Goal: Check status: Check status

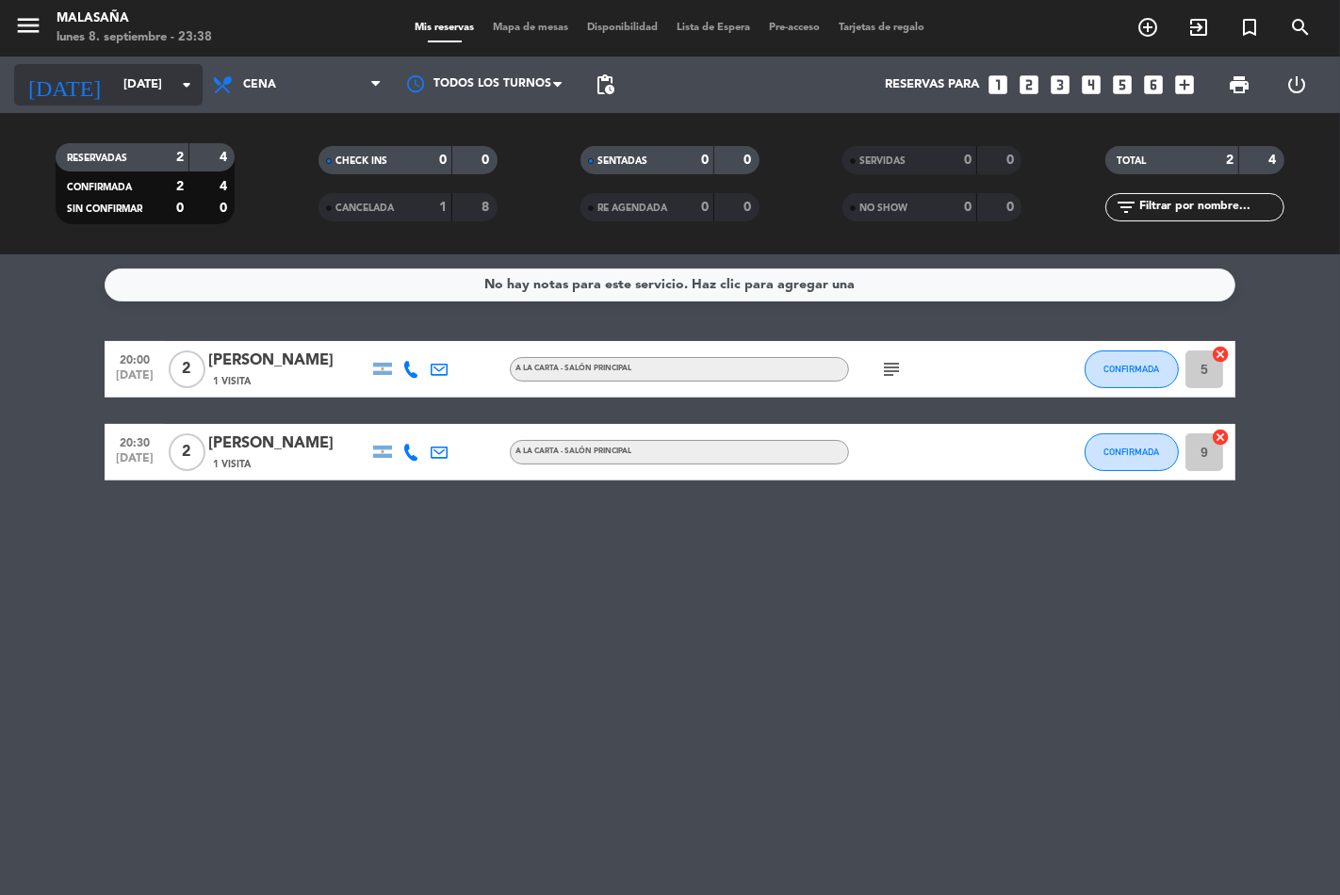
click at [182, 90] on icon "arrow_drop_down" at bounding box center [186, 85] width 23 height 23
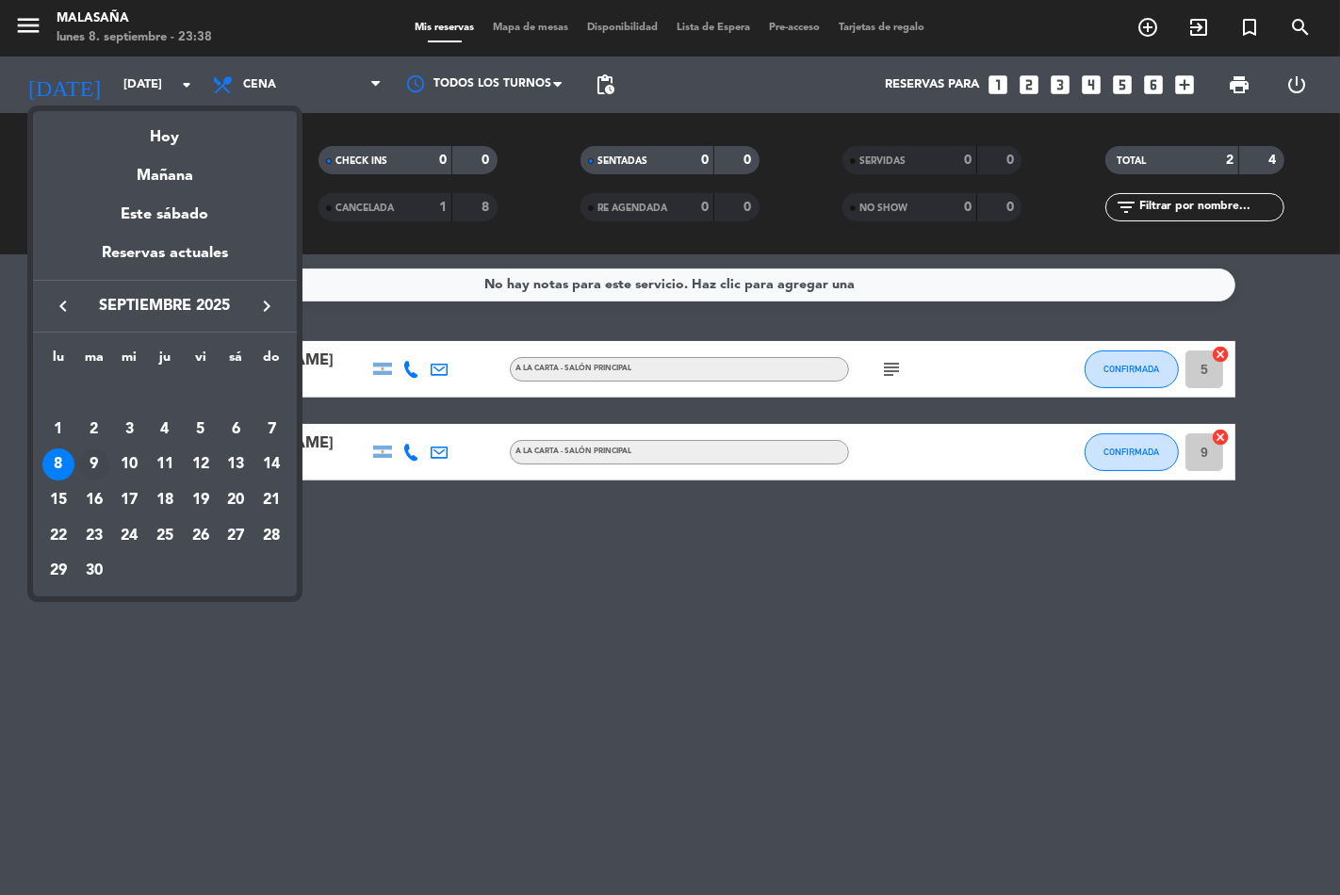
click at [104, 459] on div "9" at bounding box center [94, 465] width 32 height 32
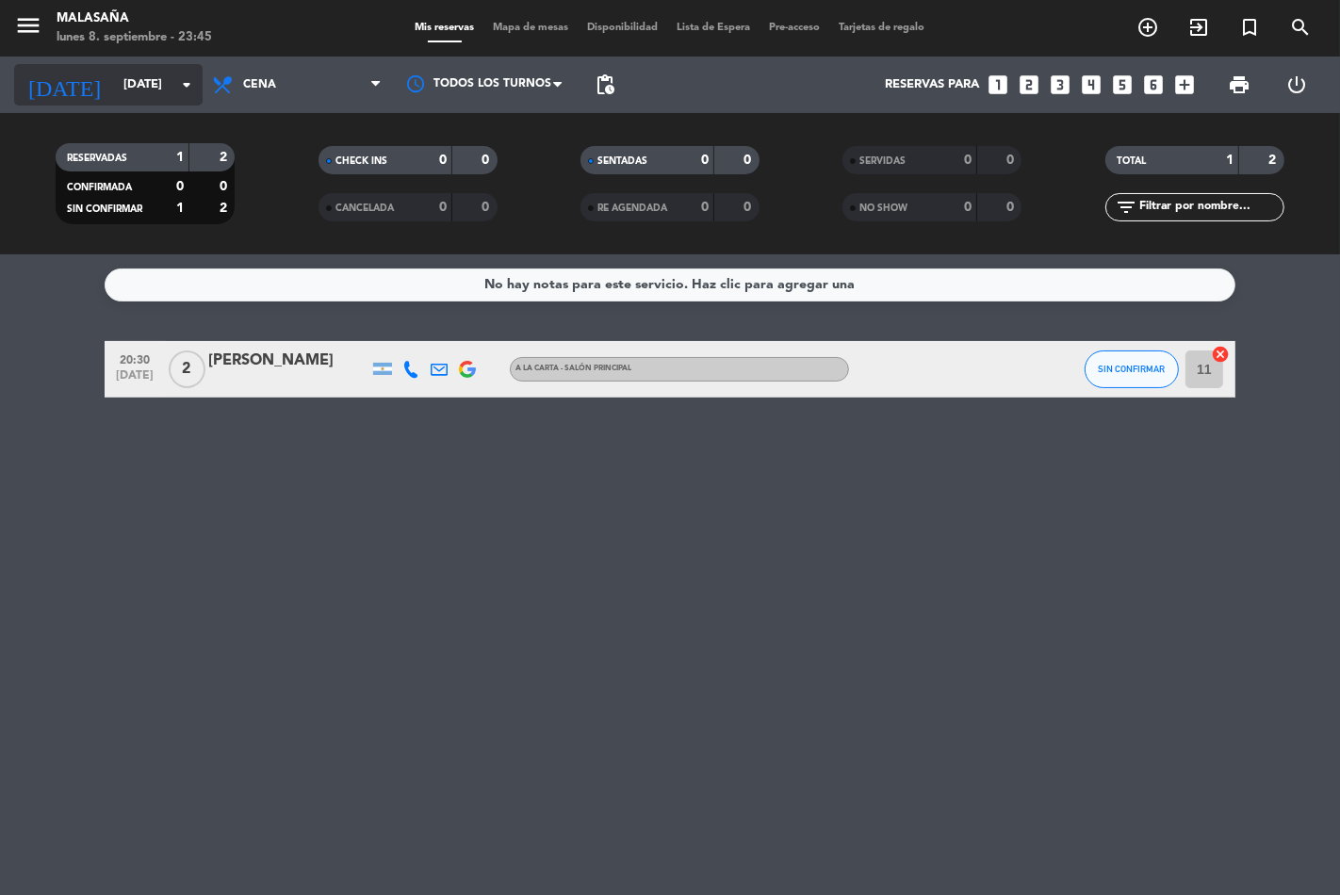
click at [185, 82] on icon "arrow_drop_down" at bounding box center [186, 85] width 23 height 23
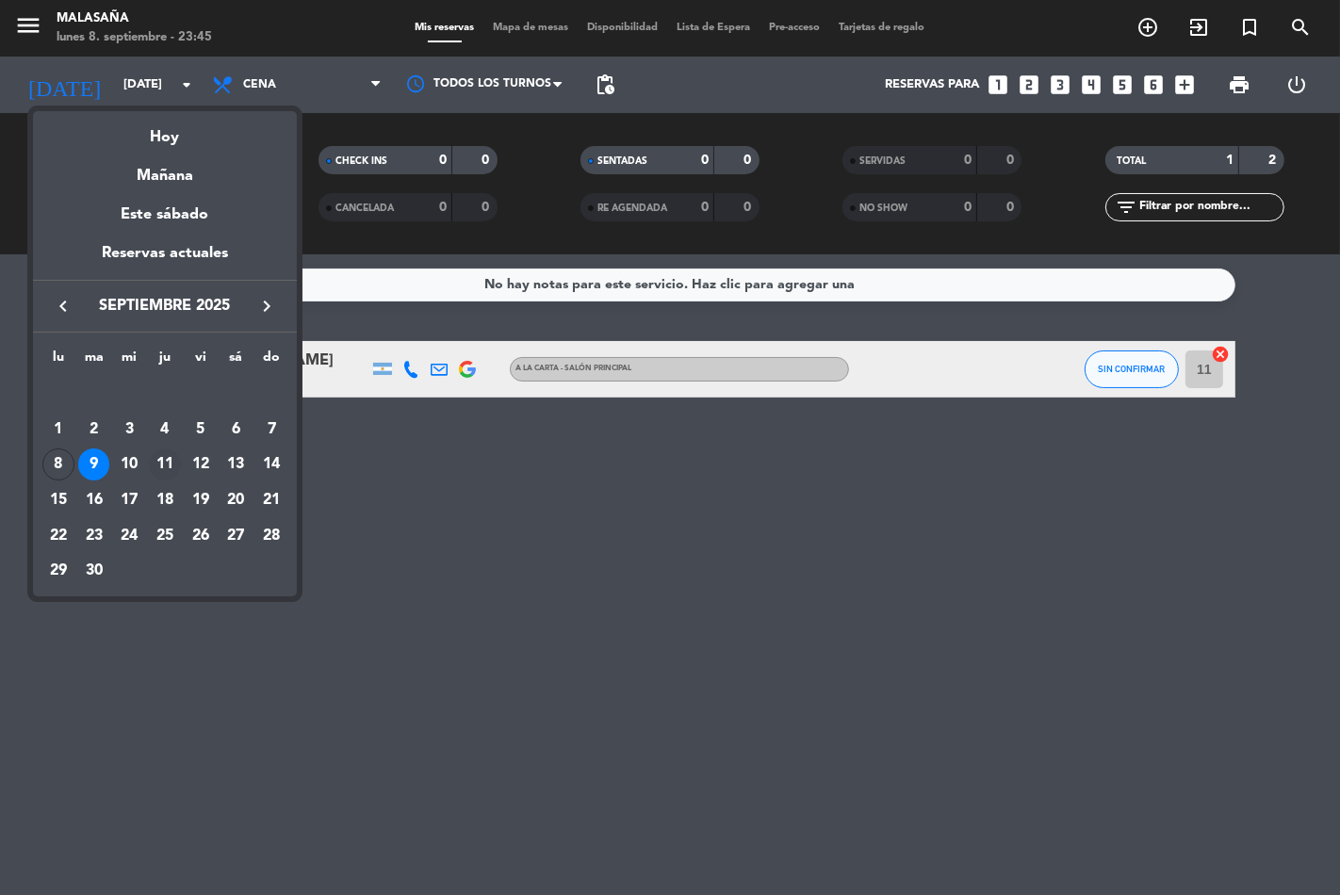
click at [156, 466] on div "11" at bounding box center [165, 465] width 32 height 32
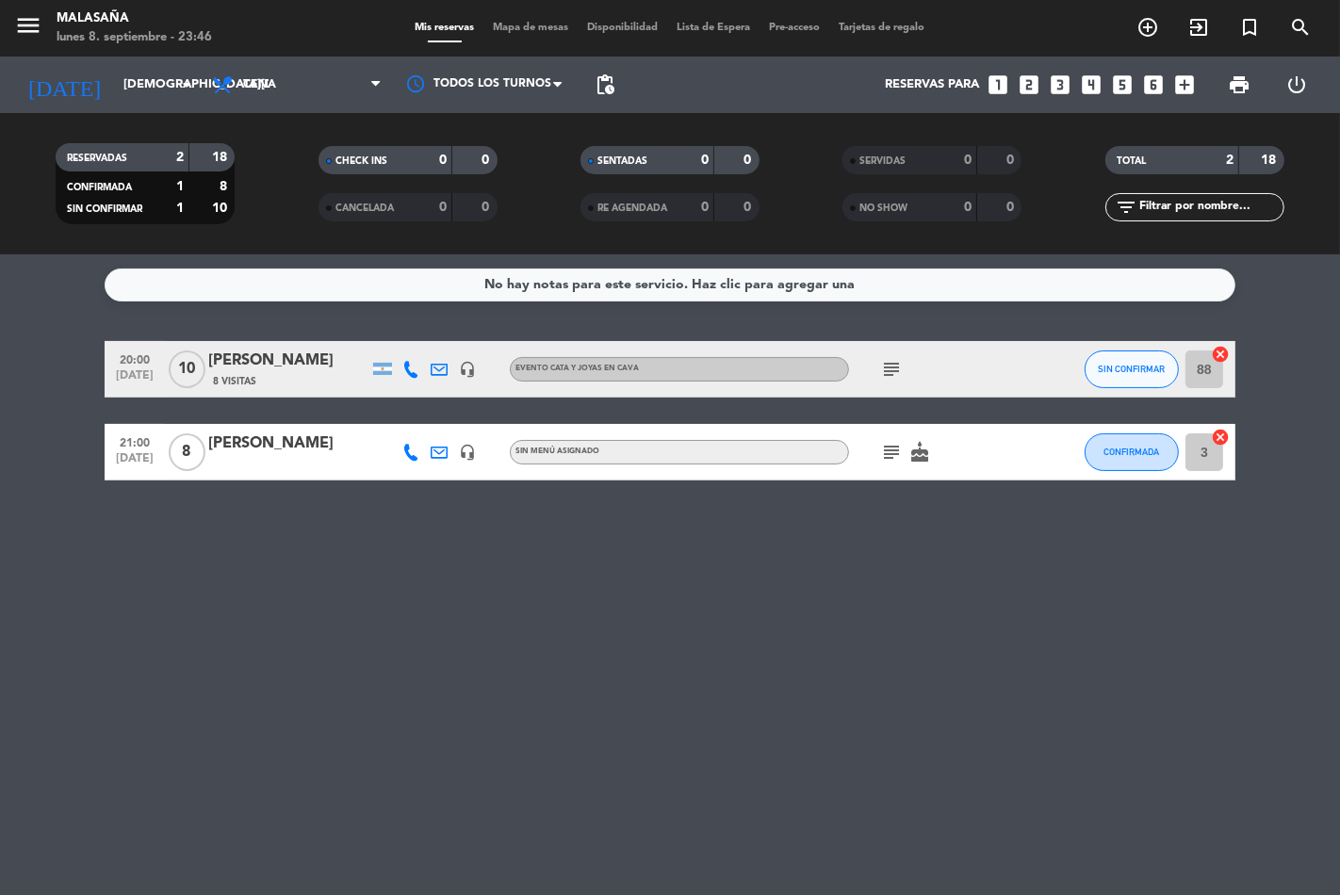
click at [898, 458] on icon "subject" at bounding box center [891, 452] width 23 height 23
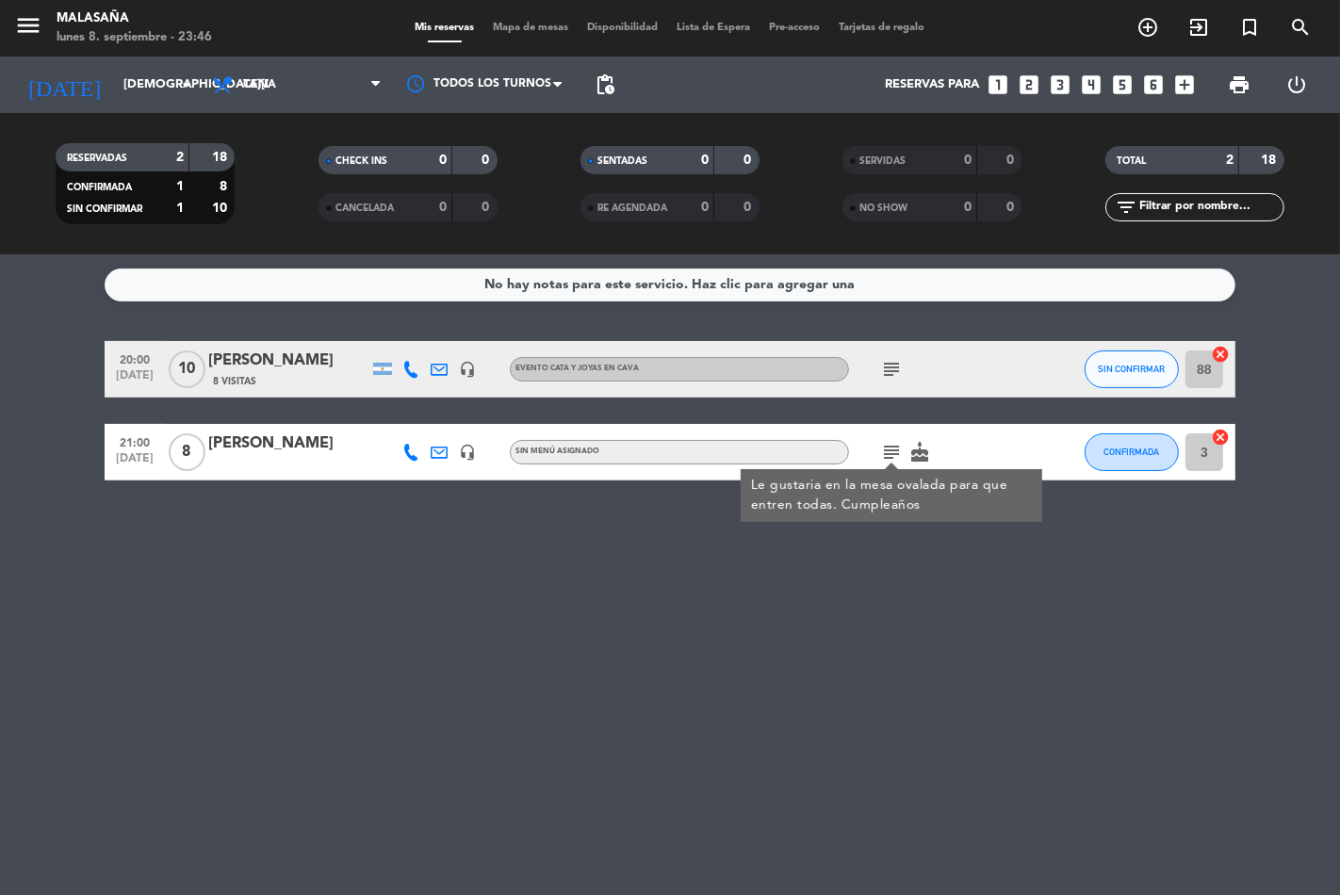
click at [795, 571] on div "No hay notas para este servicio. Haz clic para agregar una 20:00 [DATE] [PERSON…" at bounding box center [670, 574] width 1340 height 641
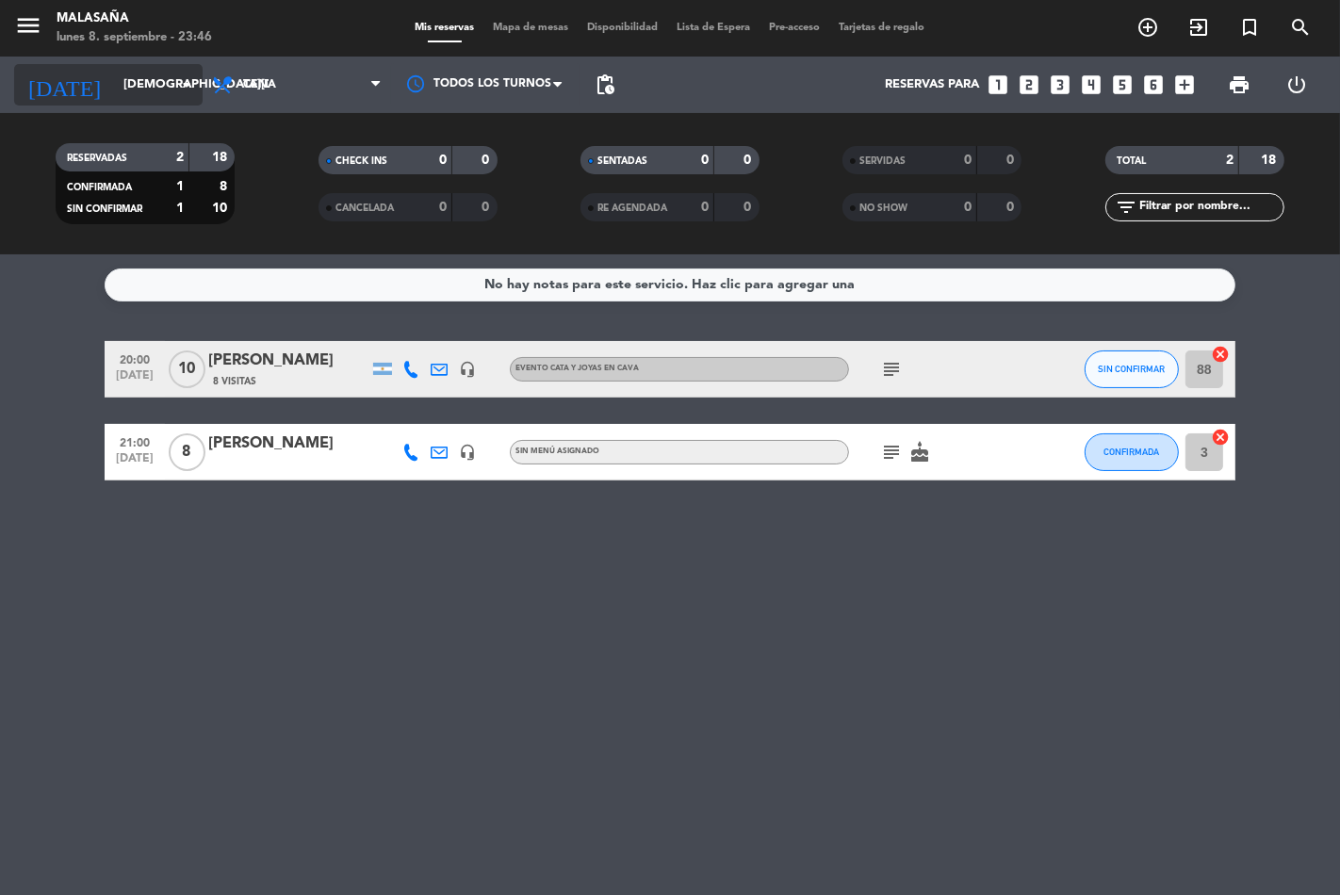
click at [193, 94] on icon "arrow_drop_down" at bounding box center [186, 85] width 23 height 23
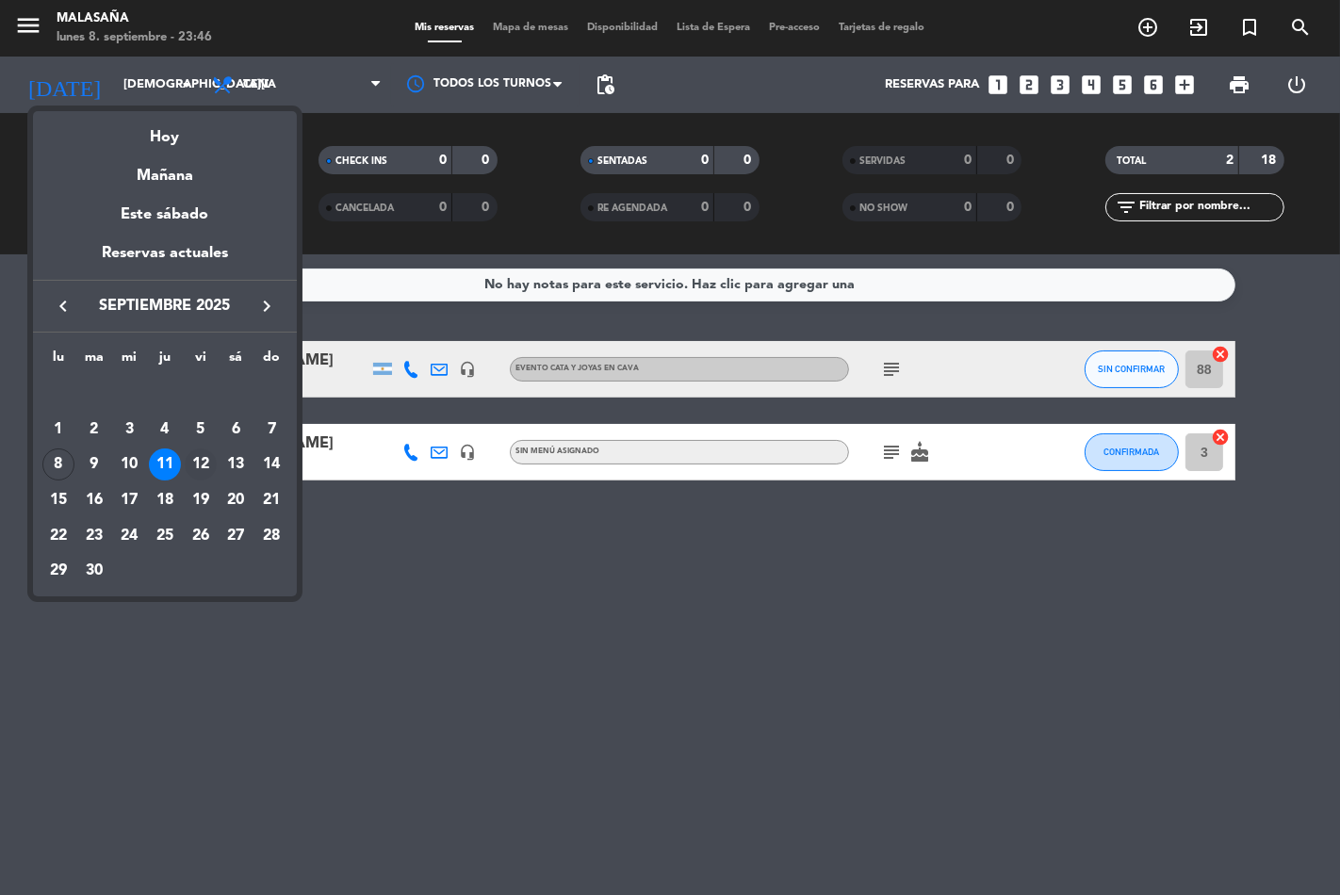
click at [202, 458] on div "12" at bounding box center [201, 465] width 32 height 32
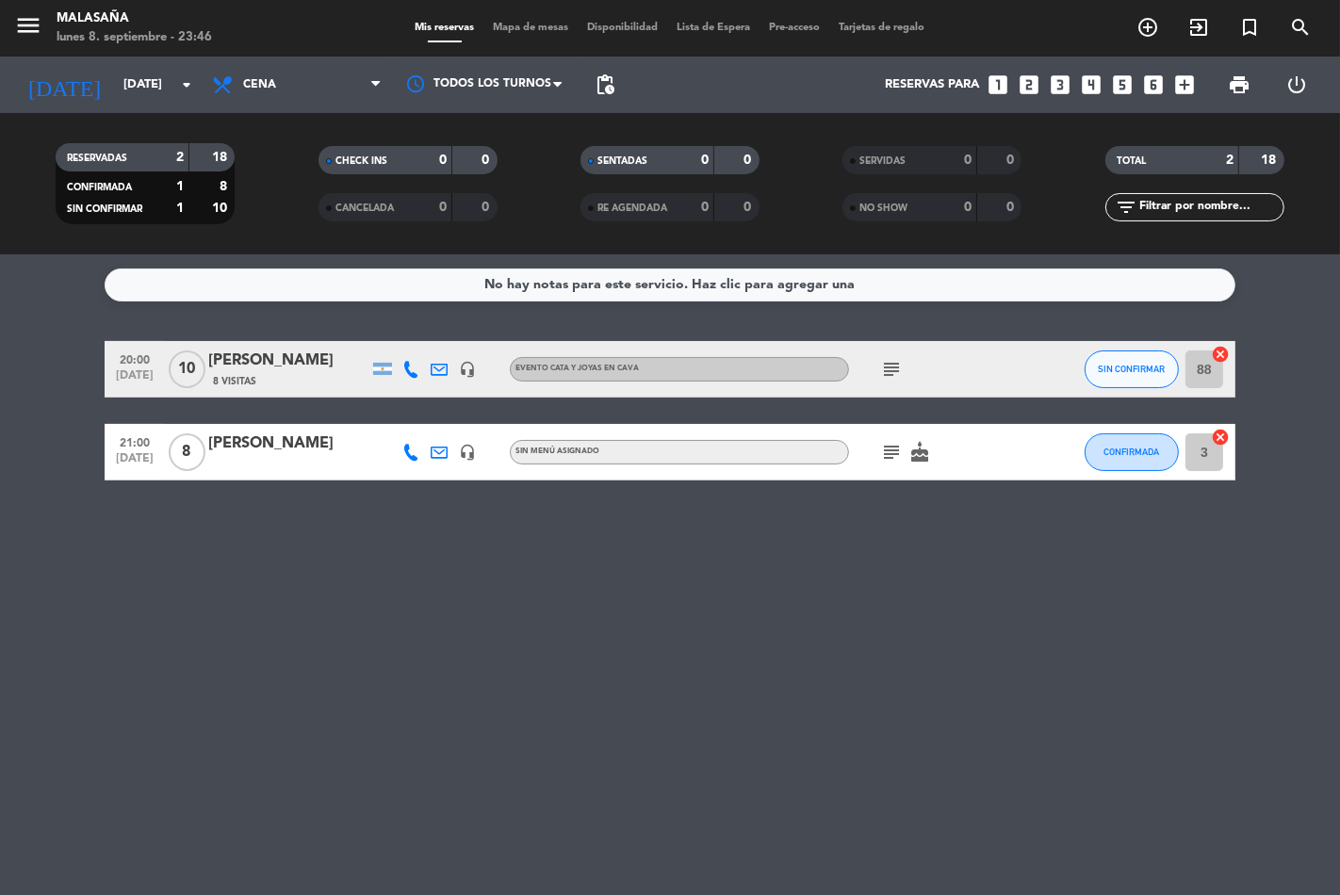
click at [202, 458] on span "8" at bounding box center [187, 453] width 37 height 38
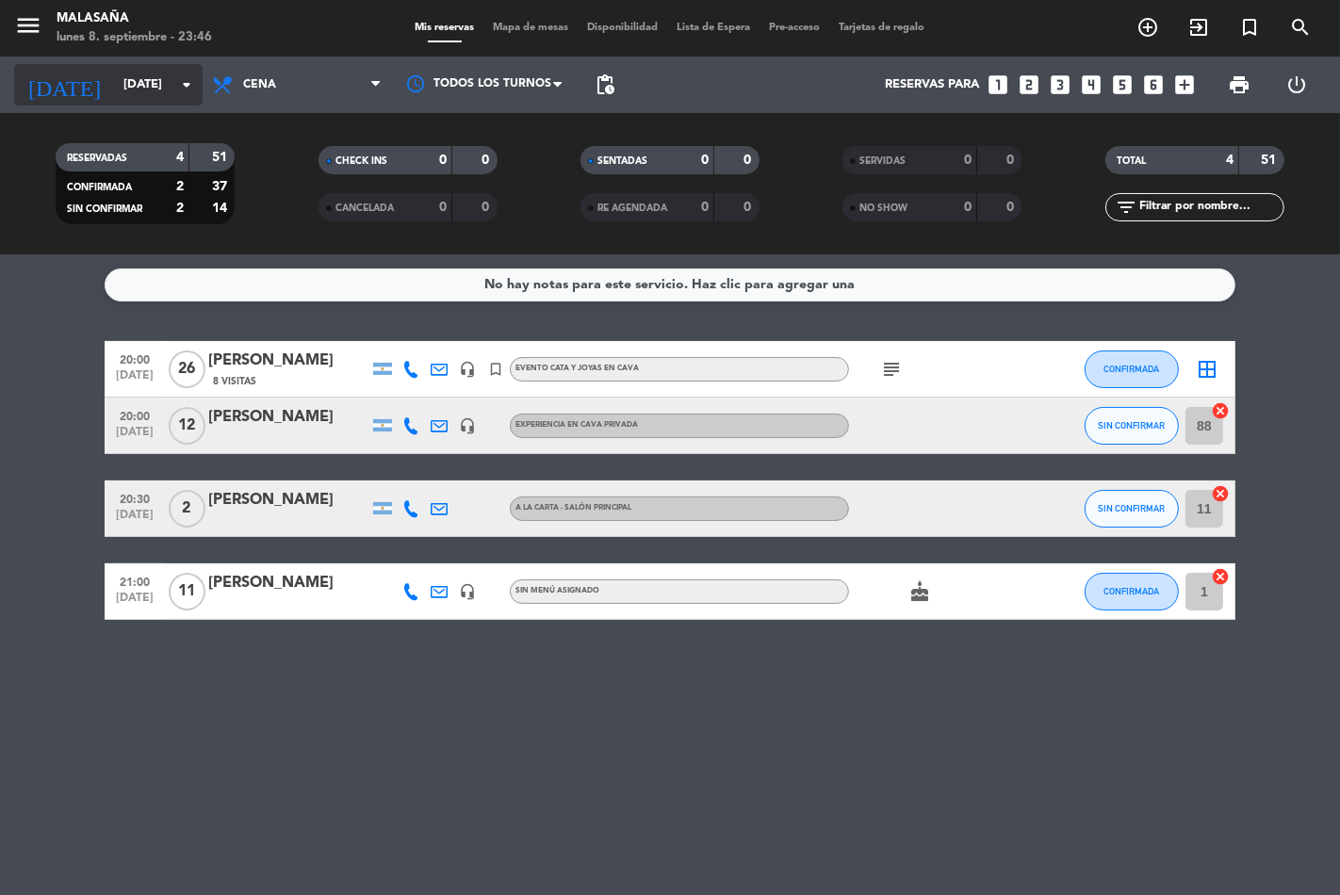
click at [186, 91] on icon "arrow_drop_down" at bounding box center [186, 85] width 23 height 23
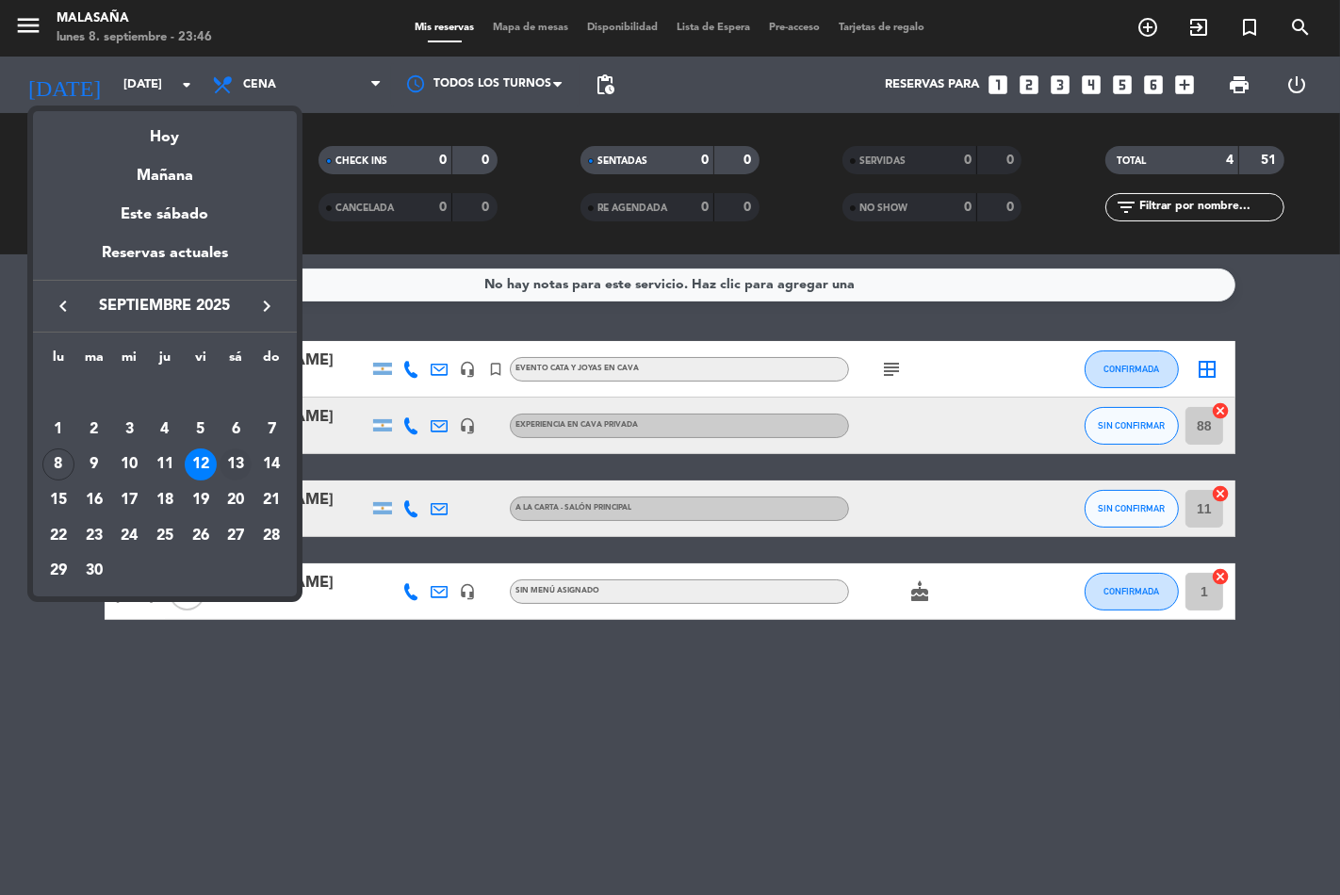
click at [233, 467] on div "13" at bounding box center [236, 465] width 32 height 32
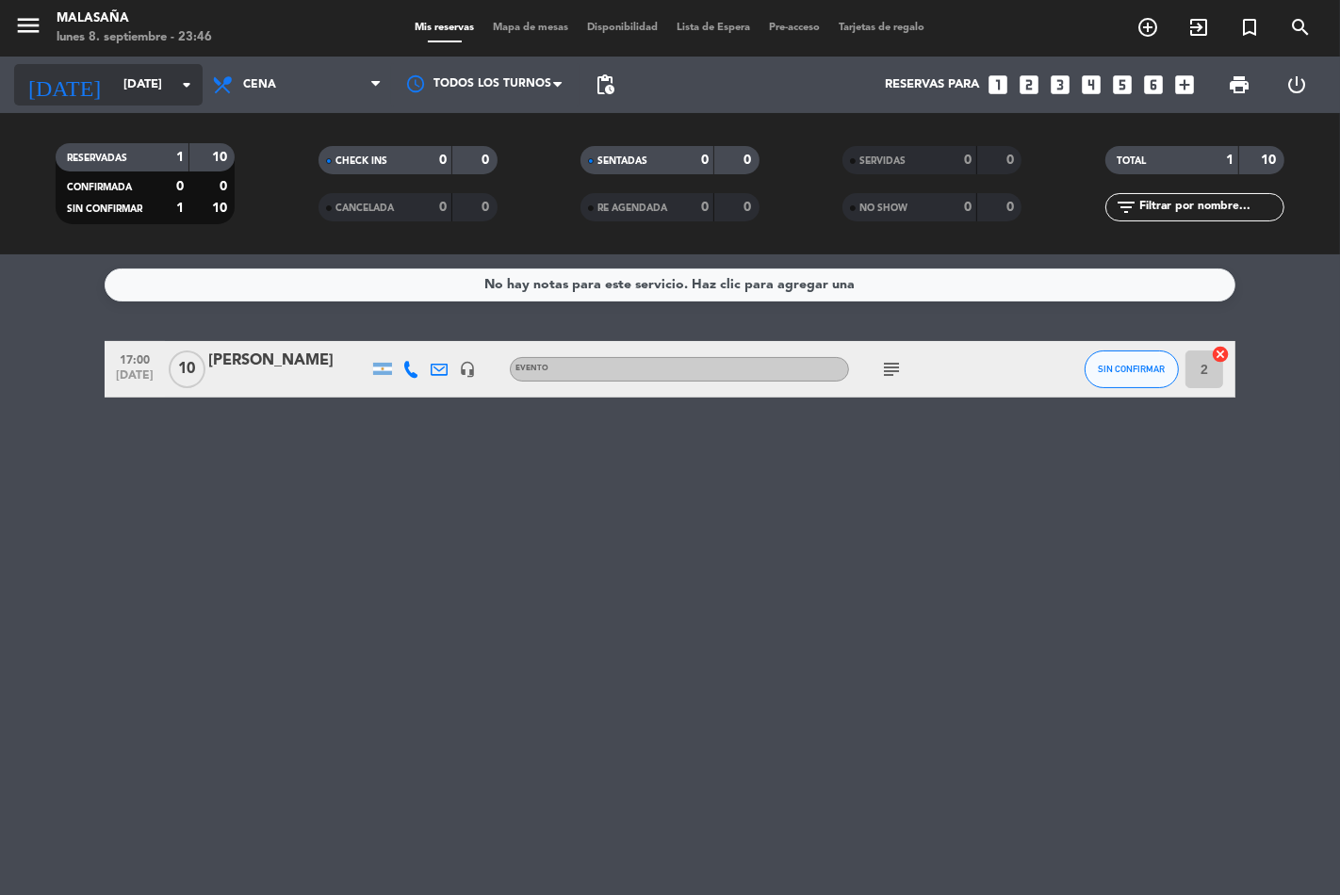
click at [193, 85] on icon "arrow_drop_down" at bounding box center [186, 85] width 23 height 23
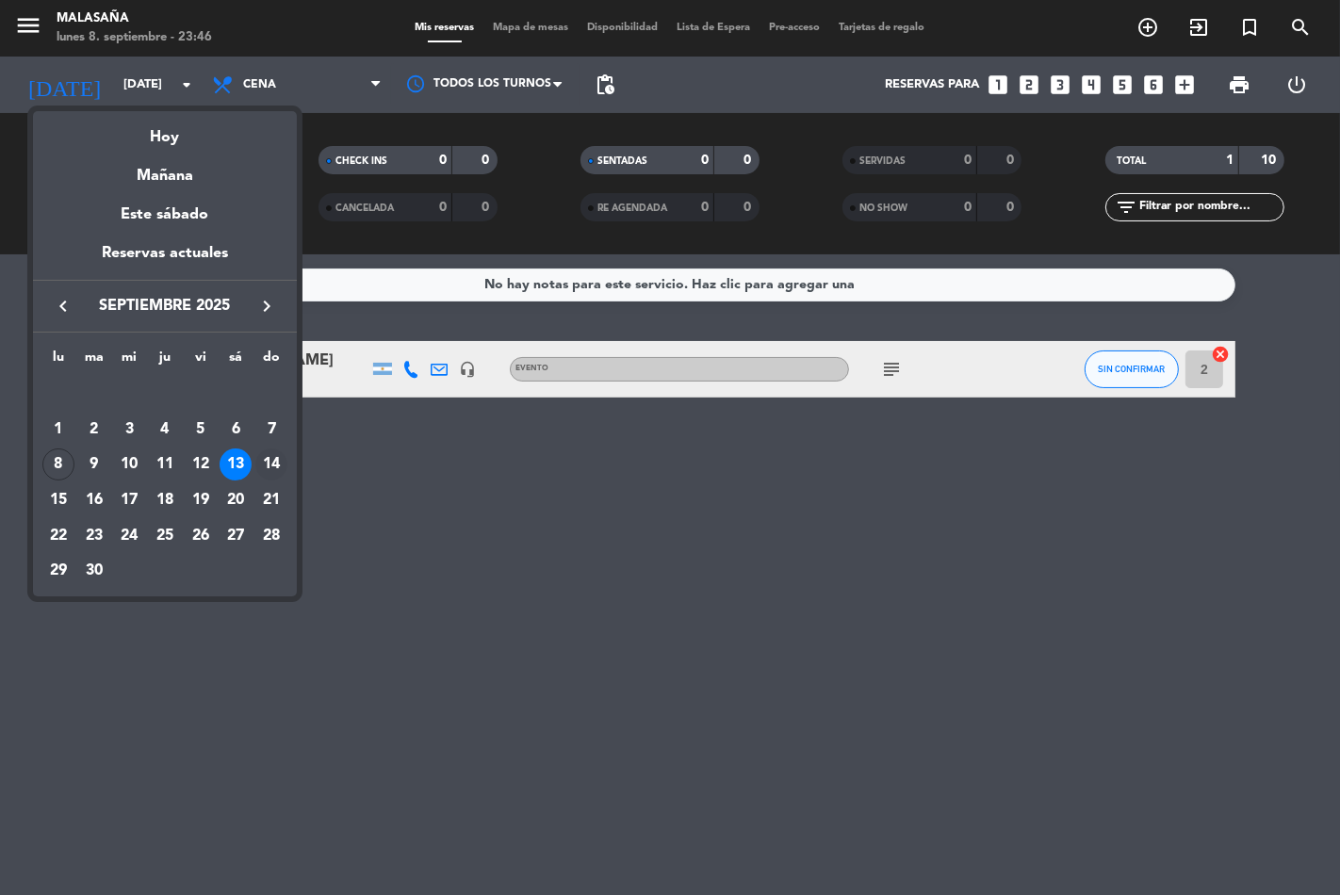
click at [261, 467] on div "14" at bounding box center [271, 465] width 32 height 32
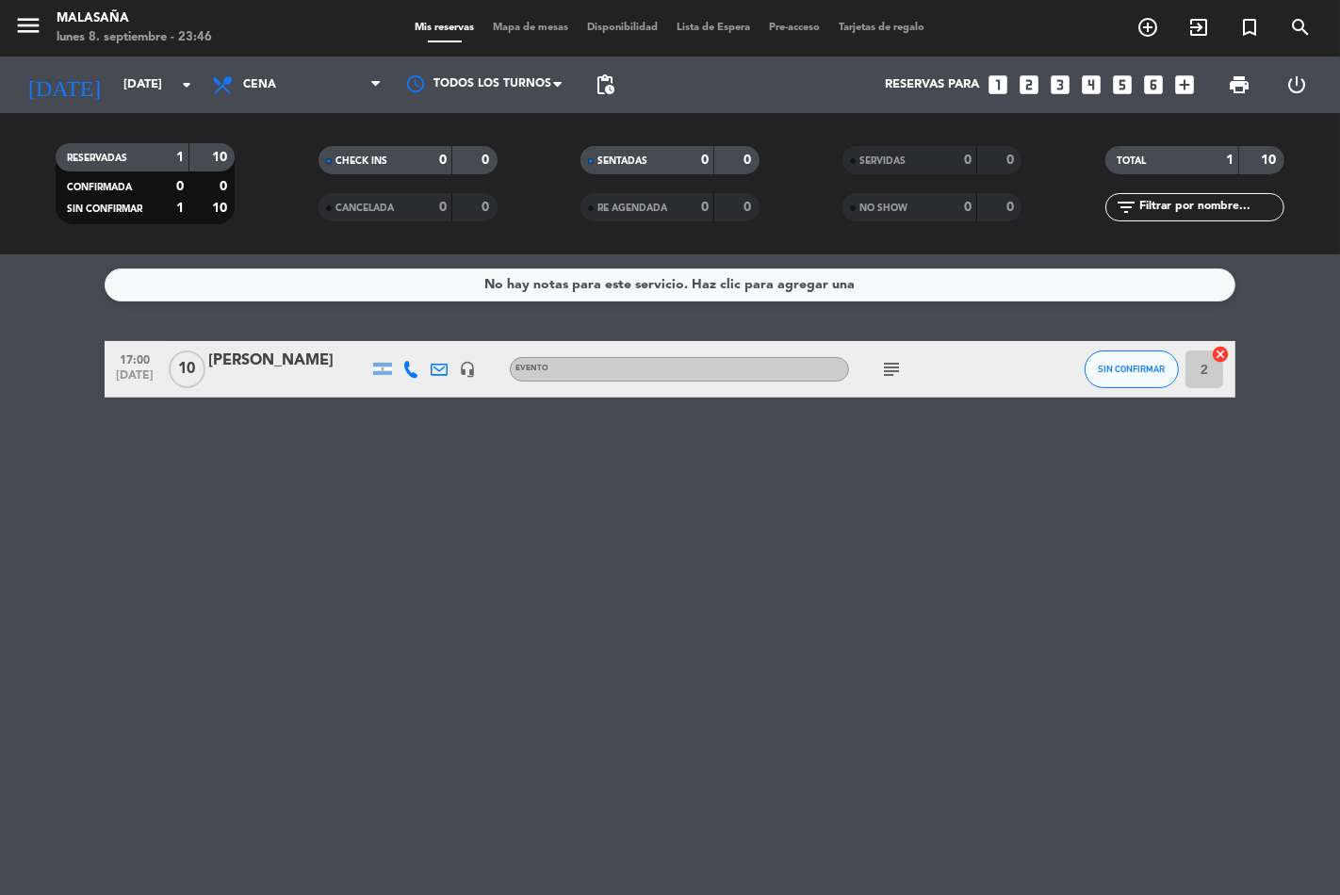
type input "[DATE]"
